Goal: Task Accomplishment & Management: Manage account settings

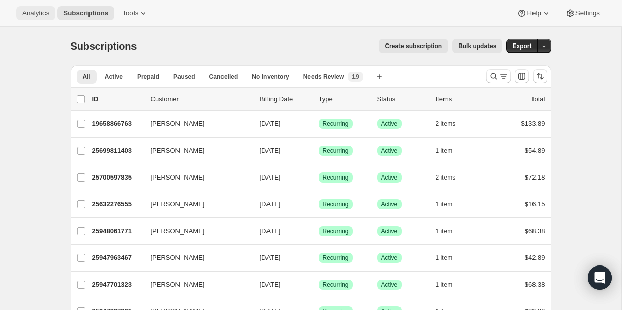
click at [43, 14] on span "Analytics" at bounding box center [35, 13] width 27 height 8
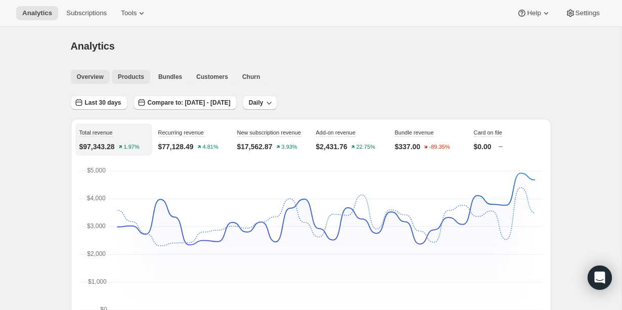
click at [132, 77] on span "Products" at bounding box center [131, 77] width 26 height 8
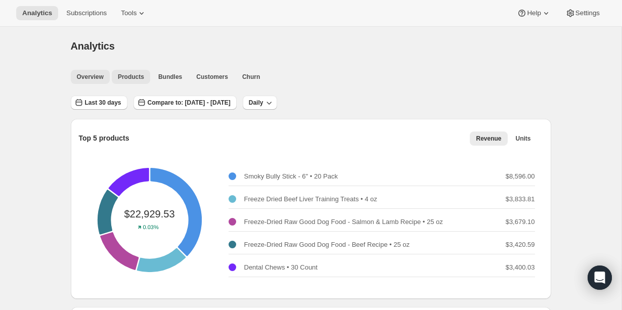
click at [99, 70] on button "Overview" at bounding box center [90, 77] width 39 height 14
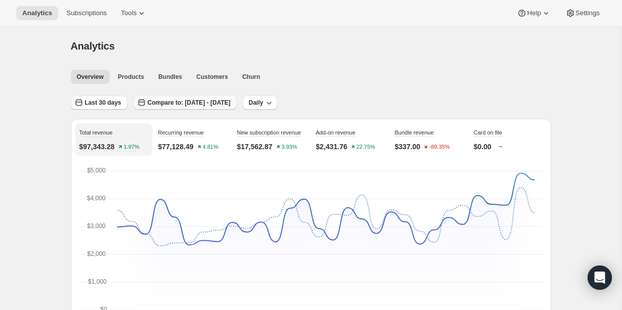
click at [231, 101] on span "Compare to: Aug 04, 2025 - Sep 02, 2025" at bounding box center [189, 103] width 83 height 8
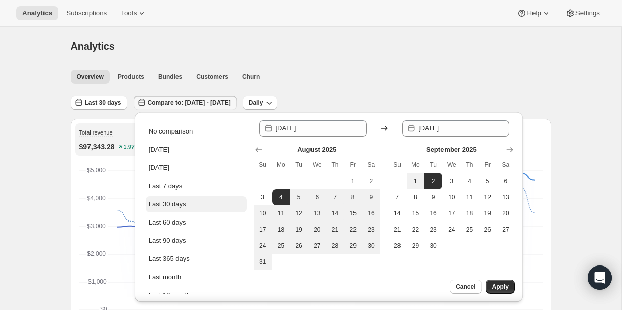
click at [199, 202] on button "Last 30 days" at bounding box center [196, 204] width 101 height 16
type input "2025-09-03"
type input "2025-10-02"
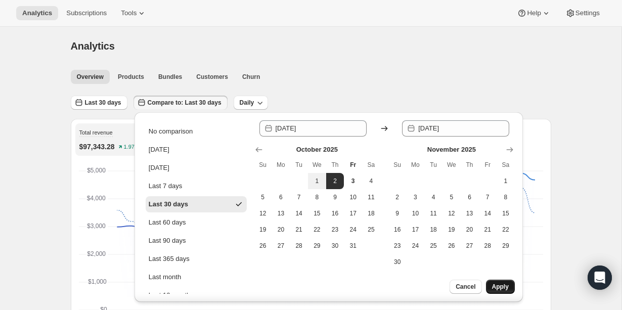
click at [494, 288] on span "Apply" at bounding box center [500, 287] width 17 height 8
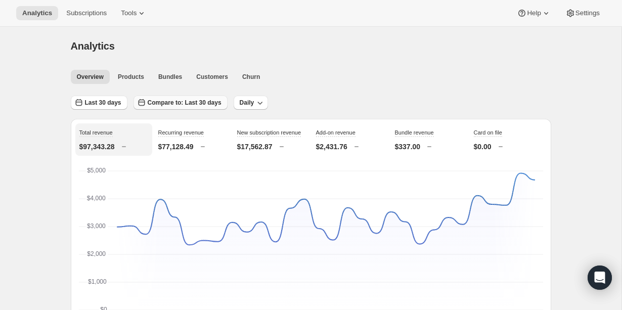
click at [159, 106] on span "Compare to: Last 30 days" at bounding box center [185, 103] width 74 height 8
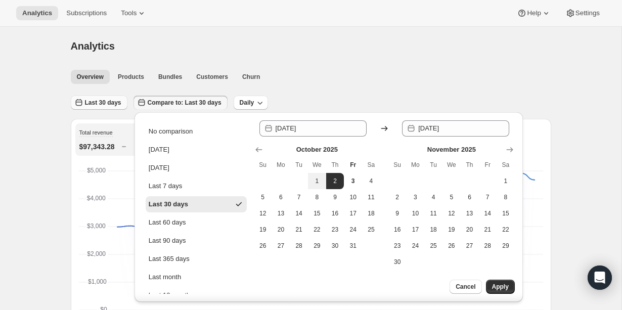
click at [107, 109] on button "Last 30 days" at bounding box center [99, 103] width 57 height 14
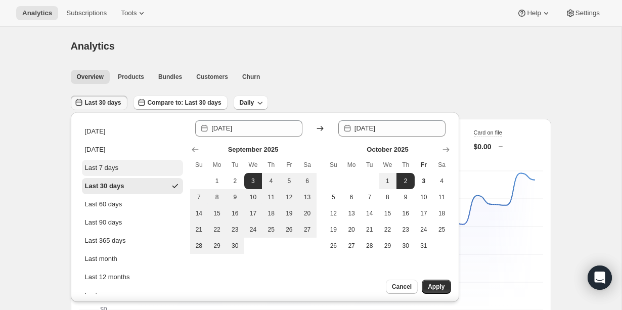
click at [109, 169] on div "Last 7 days" at bounding box center [102, 168] width 34 height 10
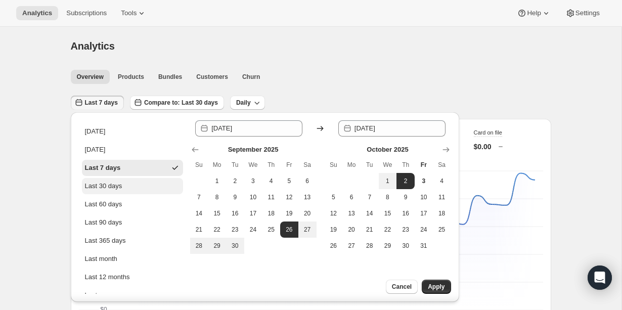
click at [113, 186] on div "Last 30 days" at bounding box center [103, 186] width 37 height 10
type input "2025-09-03"
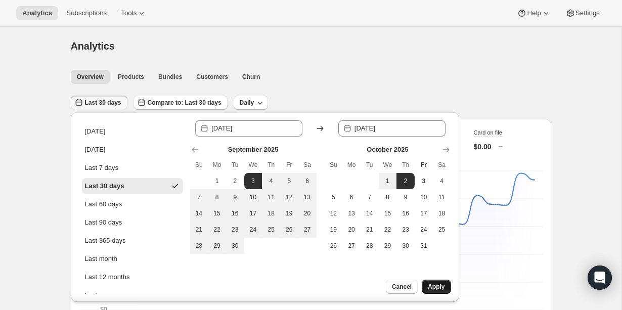
click at [434, 286] on span "Apply" at bounding box center [436, 287] width 17 height 8
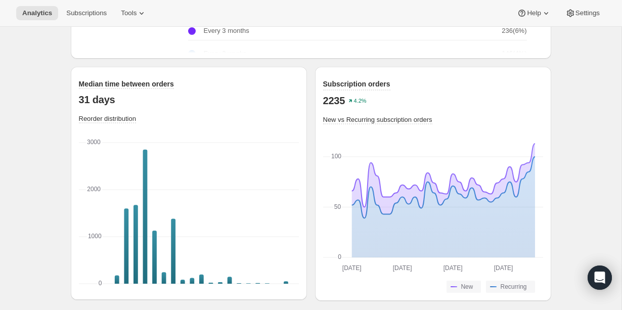
scroll to position [1413, 0]
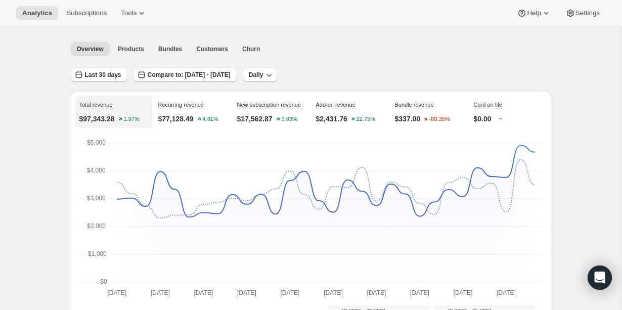
scroll to position [0, 0]
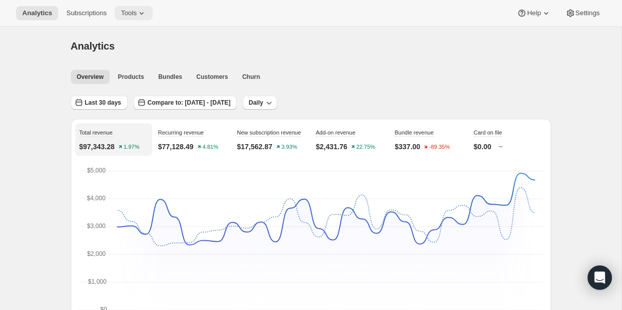
click at [137, 16] on span "Tools" at bounding box center [129, 13] width 16 height 8
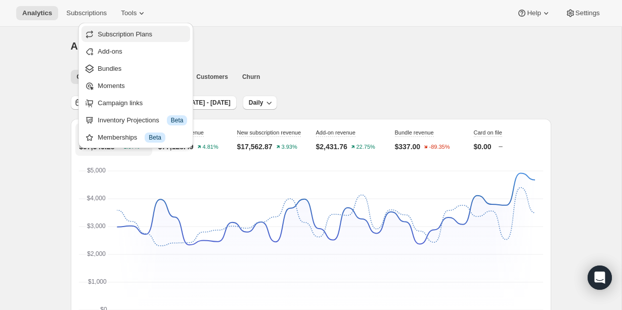
click at [173, 36] on span "Subscription Plans" at bounding box center [143, 34] width 90 height 10
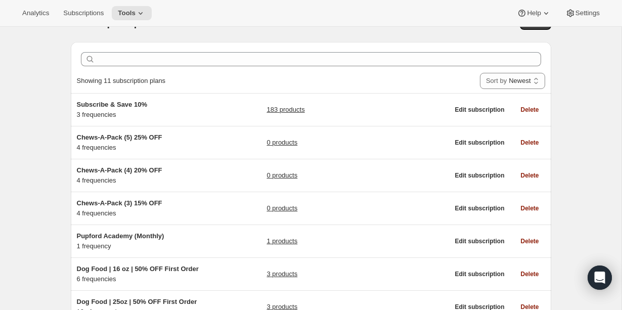
scroll to position [34, 0]
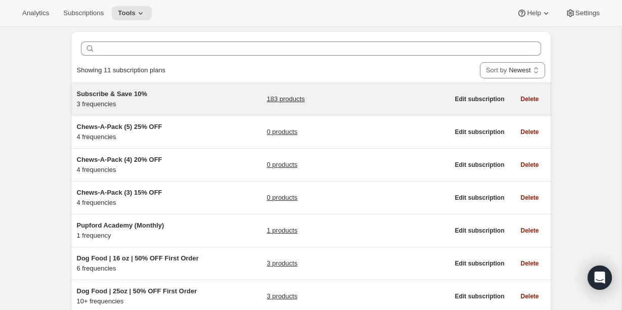
click at [101, 95] on span "Subscribe & Save 10%" at bounding box center [112, 94] width 70 height 8
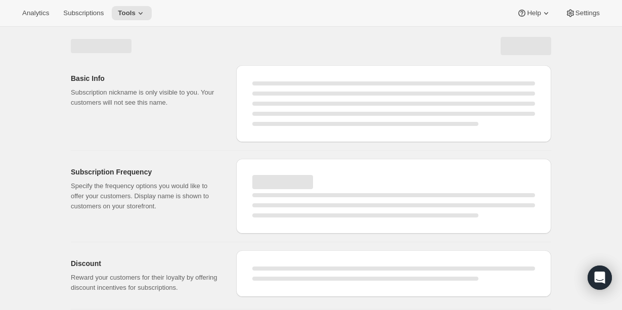
select select "WEEK"
select select "MONTH"
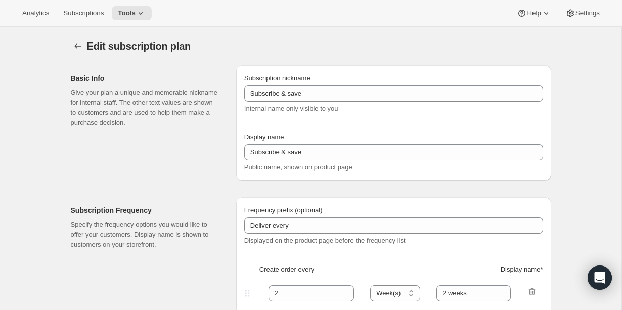
type input "Subscribe & Save 10%"
type input "Subscribe & Save"
type input "10"
select select "MONTH"
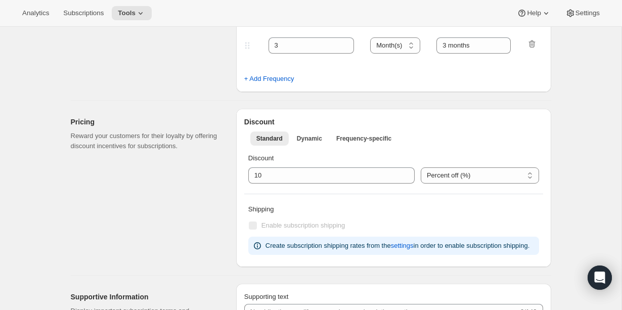
scroll to position [325, 0]
click at [356, 135] on span "Frequency-specific" at bounding box center [364, 139] width 55 height 8
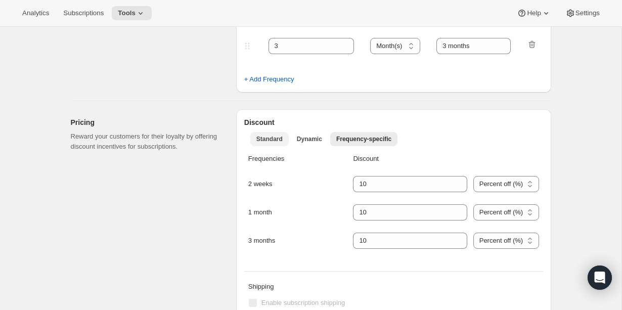
click at [263, 141] on span "Standard" at bounding box center [270, 139] width 26 height 8
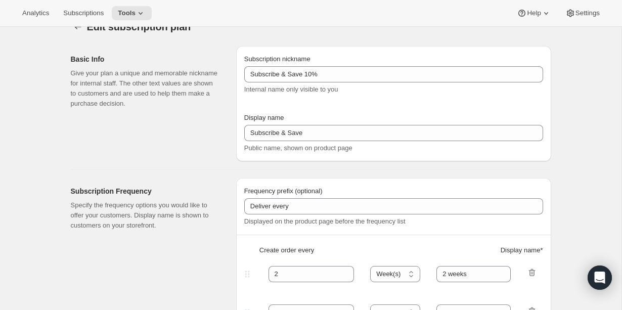
scroll to position [0, 0]
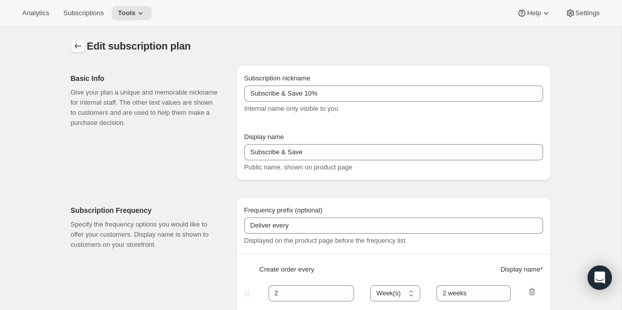
click at [75, 44] on icon "Subscription plans" at bounding box center [78, 46] width 10 height 10
